Goal: Task Accomplishment & Management: Manage account settings

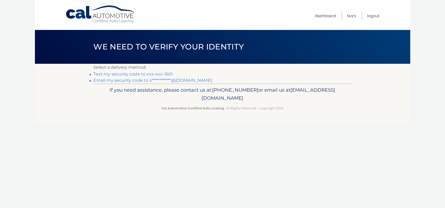
click at [173, 76] on link "Text my security code to xxx-xxx-1601" at bounding box center [133, 74] width 79 height 5
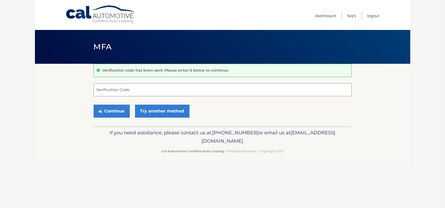
click at [154, 88] on input "Verification Code" at bounding box center [223, 89] width 258 height 13
type input "368886"
click at [114, 114] on button "Continue" at bounding box center [112, 111] width 36 height 13
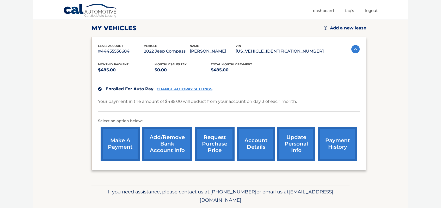
scroll to position [77, 0]
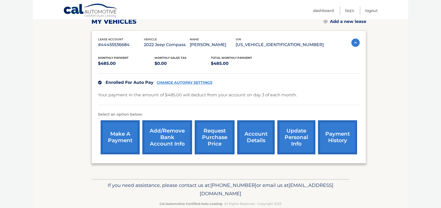
click at [256, 145] on link "account details" at bounding box center [256, 137] width 38 height 34
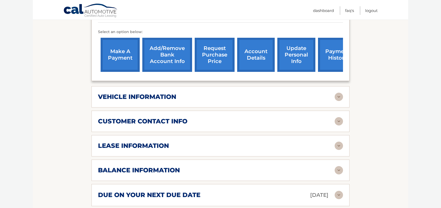
scroll to position [175, 0]
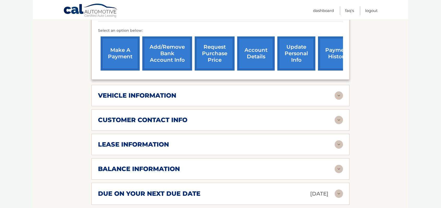
click at [339, 146] on img at bounding box center [338, 144] width 8 height 8
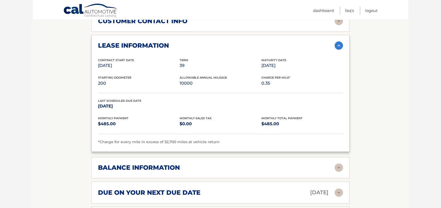
scroll to position [275, 0]
click at [172, 168] on h2 "balance information" at bounding box center [139, 168] width 82 height 8
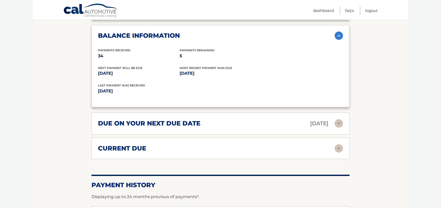
scroll to position [407, 0]
click at [160, 122] on h2 "due on your next due date" at bounding box center [149, 123] width 102 height 8
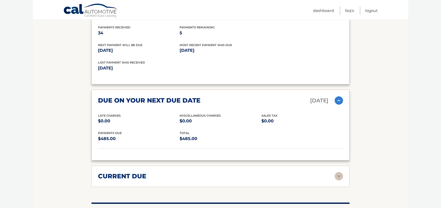
scroll to position [444, 0]
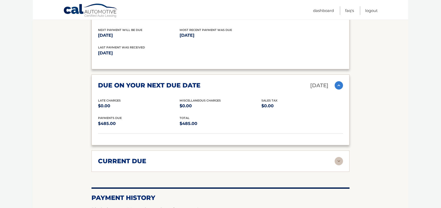
click at [130, 162] on h2 "current due" at bounding box center [122, 161] width 48 height 8
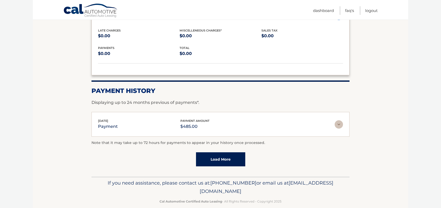
scroll to position [599, 0]
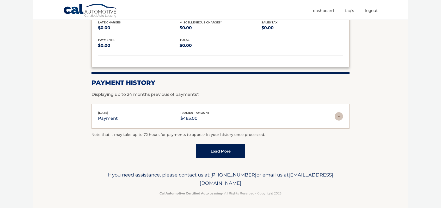
click at [212, 146] on link "Load More" at bounding box center [220, 151] width 49 height 14
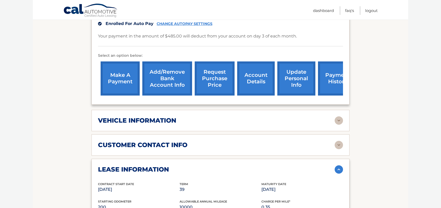
scroll to position [132, 0]
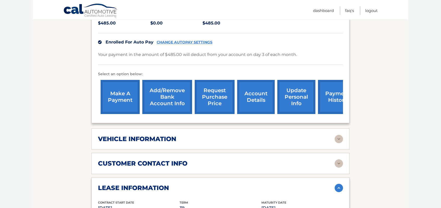
click at [212, 143] on div "vehicle information" at bounding box center [216, 139] width 236 height 8
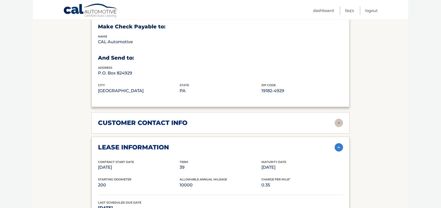
scroll to position [298, 0]
click at [179, 127] on h2 "customer contact info" at bounding box center [142, 123] width 89 height 8
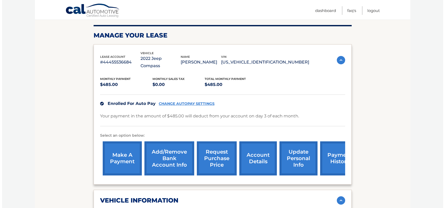
scroll to position [65, 0]
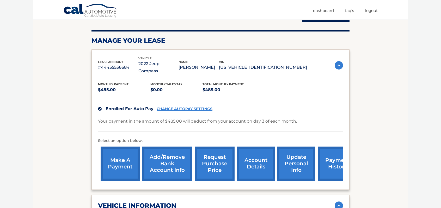
click at [209, 161] on link "request purchase price" at bounding box center [215, 164] width 40 height 34
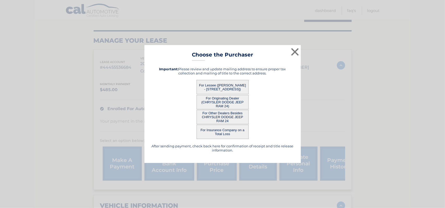
click at [219, 87] on button "For Lessee ([PERSON_NAME] - [STREET_ADDRESS])" at bounding box center [222, 87] width 52 height 14
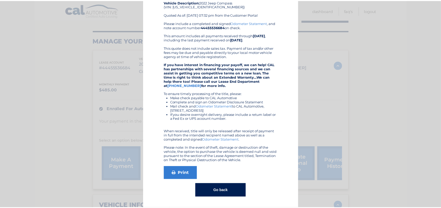
scroll to position [0, 0]
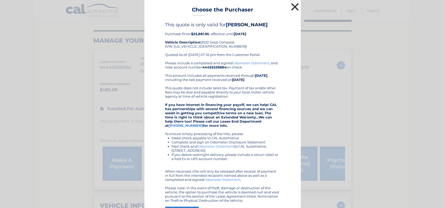
click at [294, 6] on button "×" at bounding box center [295, 7] width 10 height 10
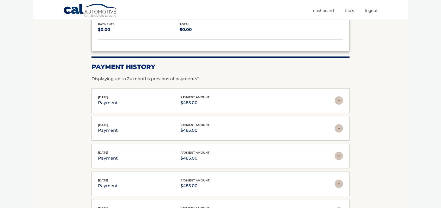
scroll to position [845, 0]
